Goal: Task Accomplishment & Management: Use online tool/utility

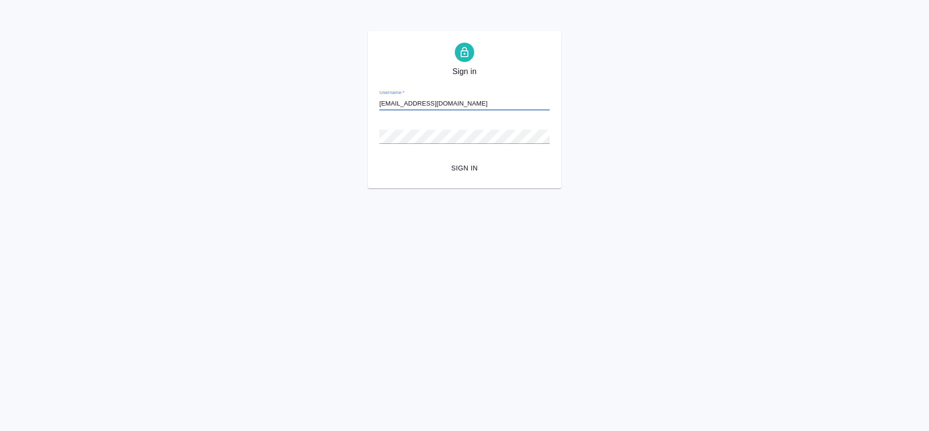
type input "[EMAIL_ADDRESS][DOMAIN_NAME]"
click at [379, 159] on button "Sign in" at bounding box center [464, 168] width 170 height 18
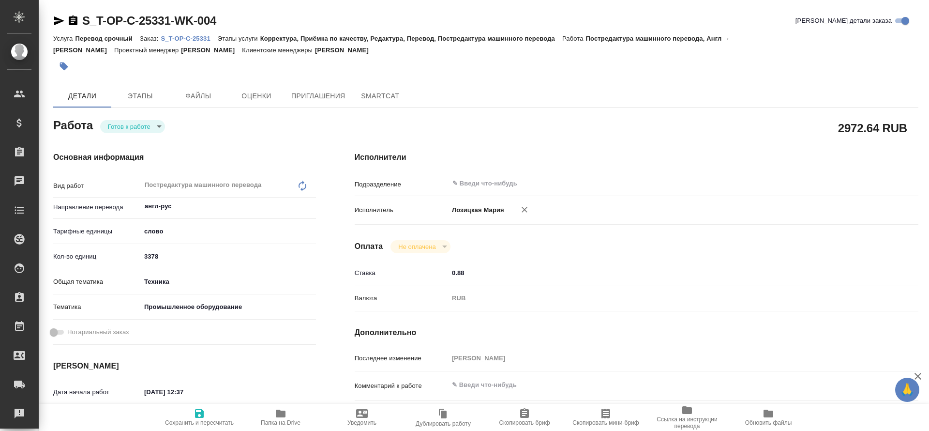
type textarea "x"
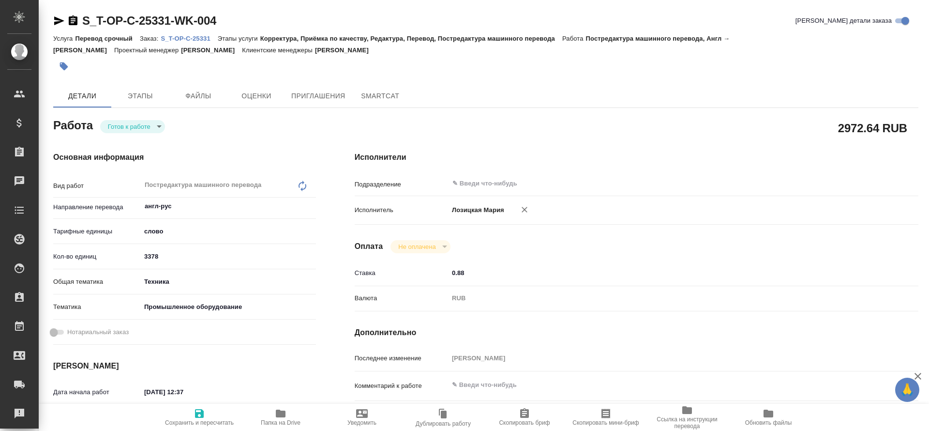
type textarea "x"
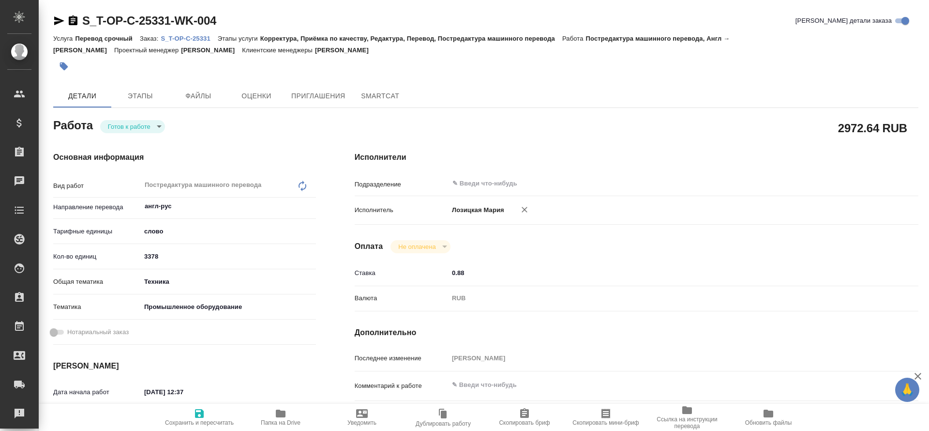
click at [196, 35] on p "S_T-OP-C-25331" at bounding box center [189, 38] width 57 height 7
type textarea "x"
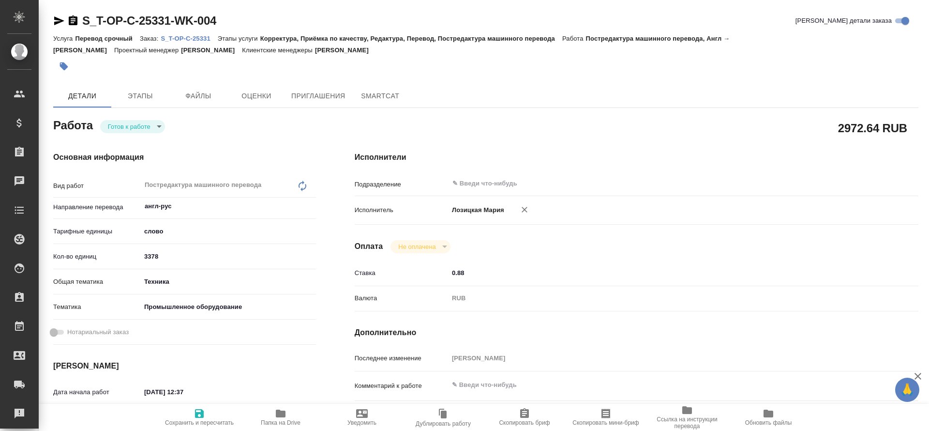
type textarea "x"
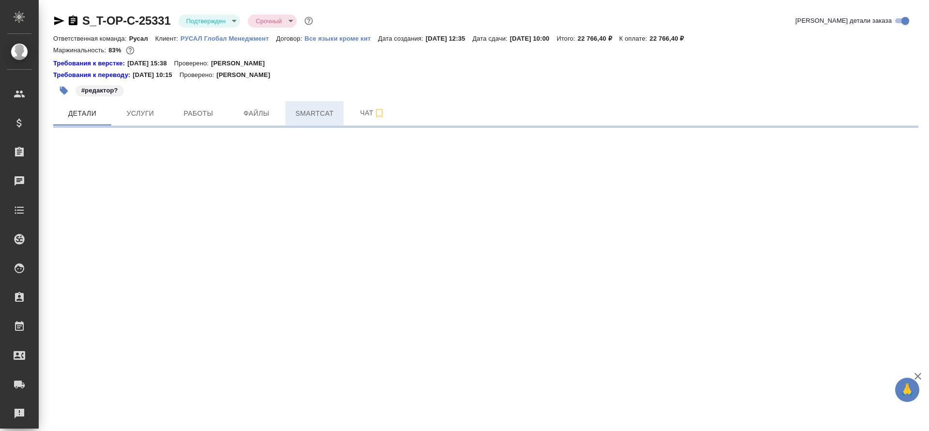
select select "RU"
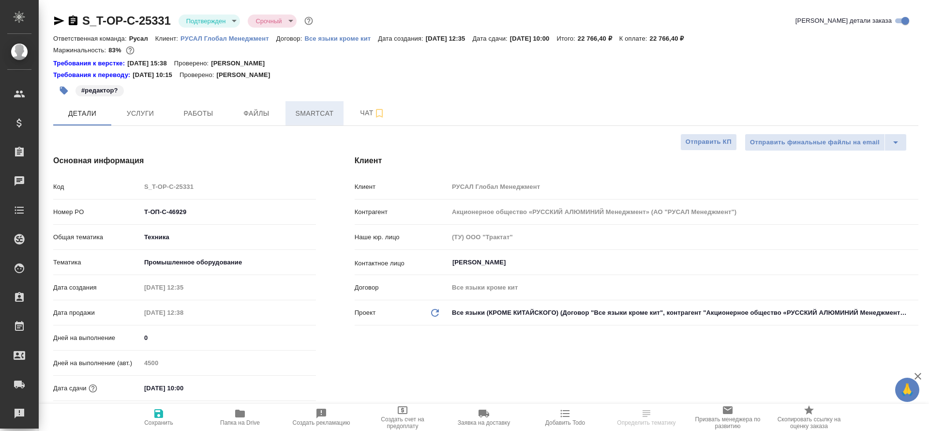
type textarea "x"
click at [307, 114] on span "Smartcat" at bounding box center [314, 113] width 46 height 12
type textarea "x"
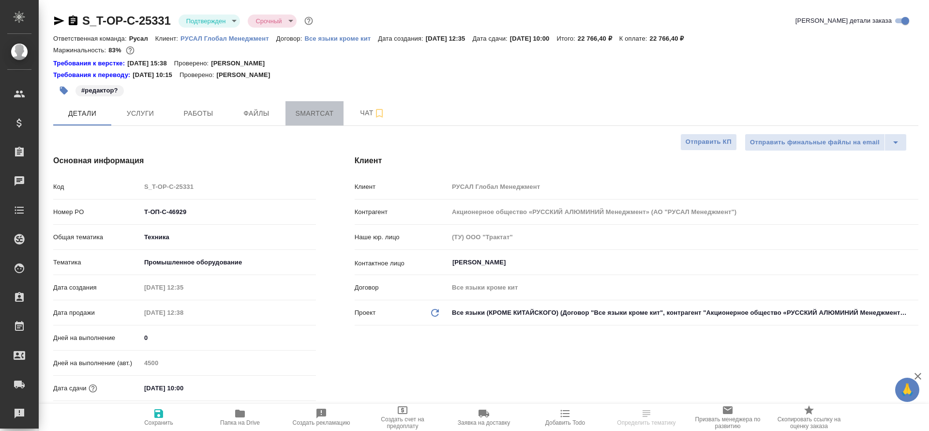
type textarea "x"
type input "Авдеенко Кирилл"
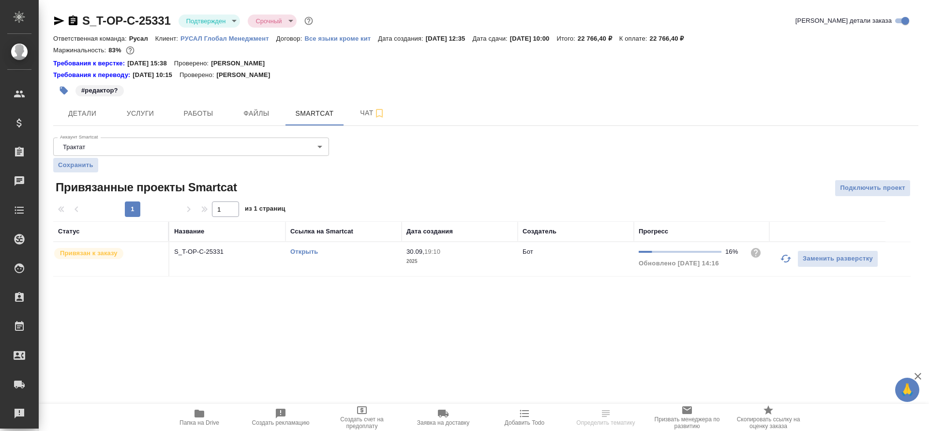
click at [309, 252] on link "Открыть" at bounding box center [304, 251] width 28 height 7
